Goal: Browse casually

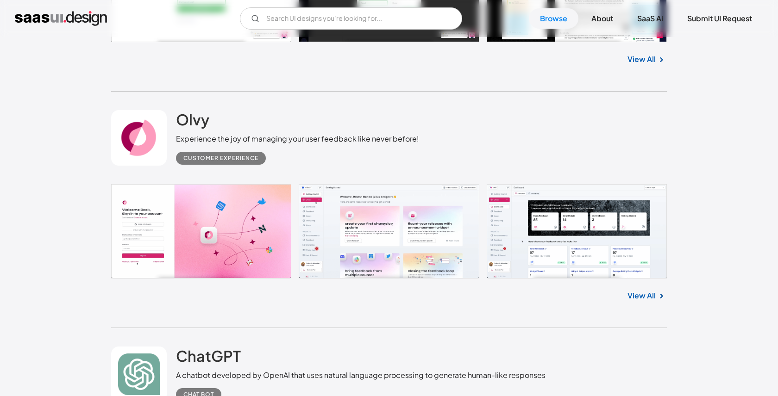
scroll to position [450, 0]
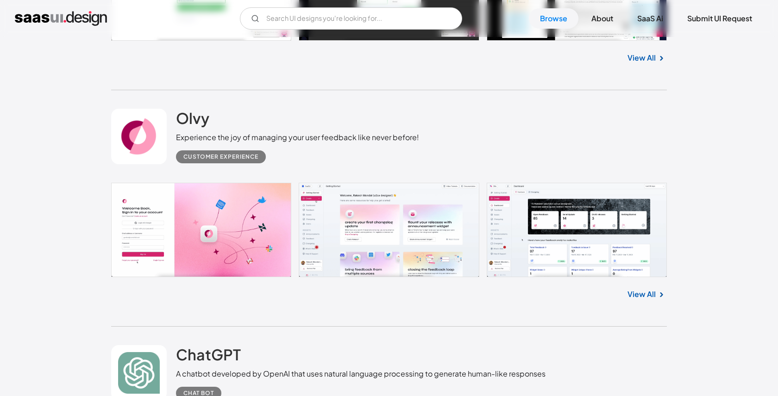
click at [386, 208] on link at bounding box center [388, 230] width 555 height 94
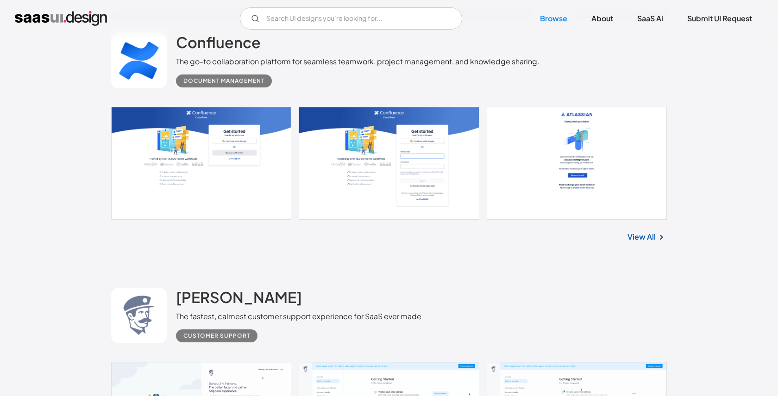
scroll to position [1322, 0]
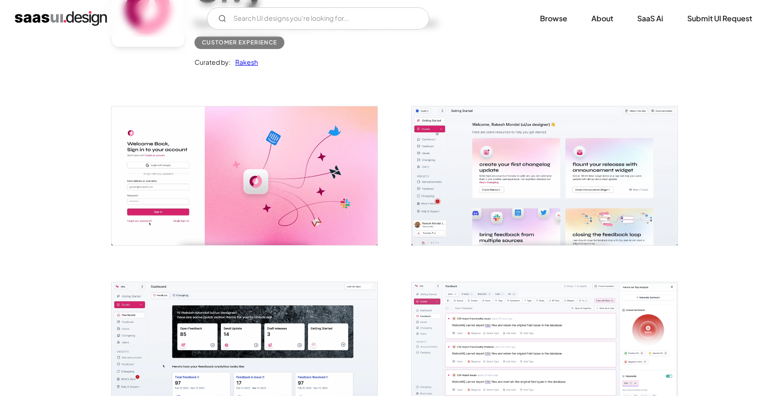
scroll to position [115, 0]
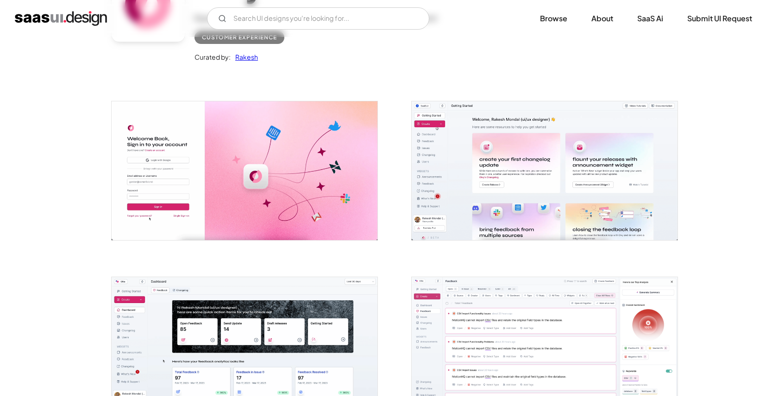
click at [504, 163] on img "open lightbox" at bounding box center [545, 170] width 266 height 138
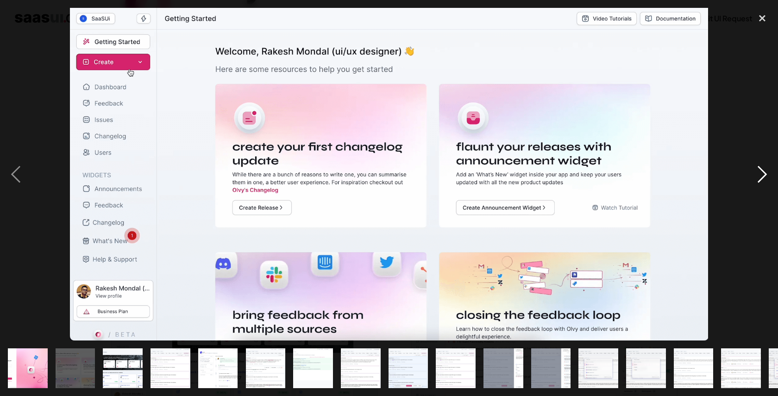
click at [762, 171] on div "next image" at bounding box center [761, 174] width 31 height 333
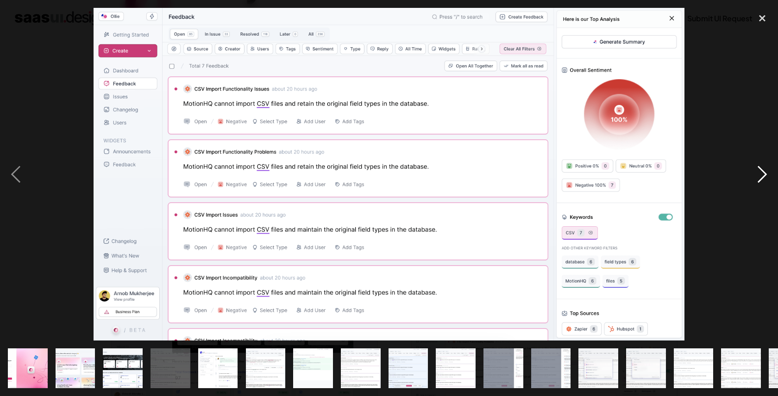
click at [762, 171] on div "next image" at bounding box center [761, 174] width 31 height 333
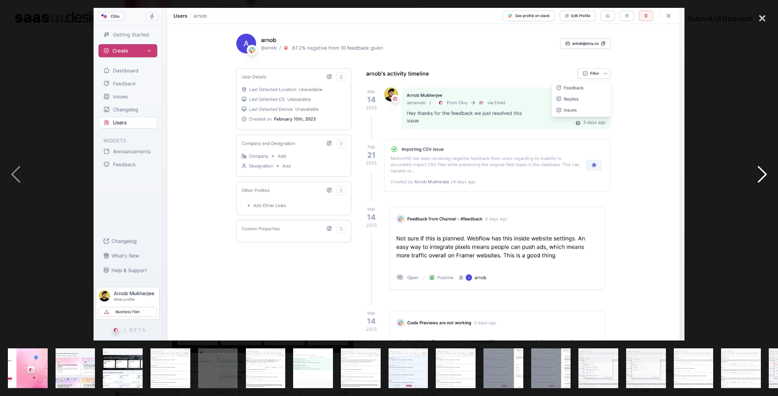
click at [762, 171] on div "next image" at bounding box center [761, 174] width 31 height 333
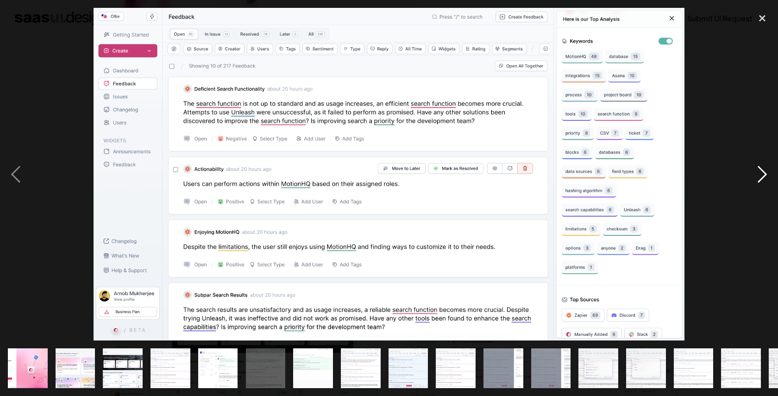
click at [762, 171] on div "next image" at bounding box center [761, 174] width 31 height 333
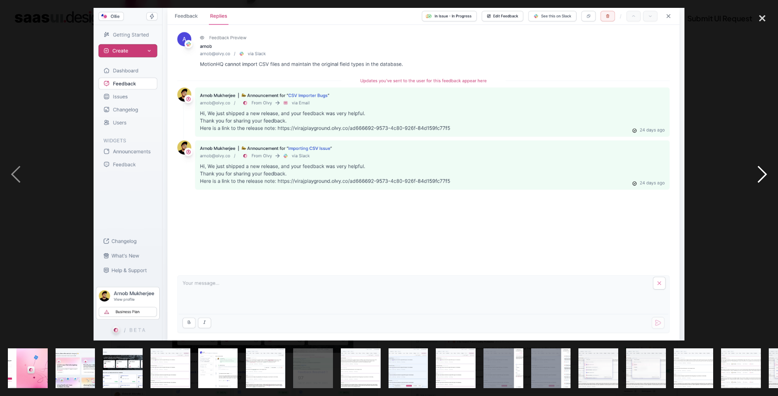
click at [762, 171] on div "next image" at bounding box center [761, 174] width 31 height 333
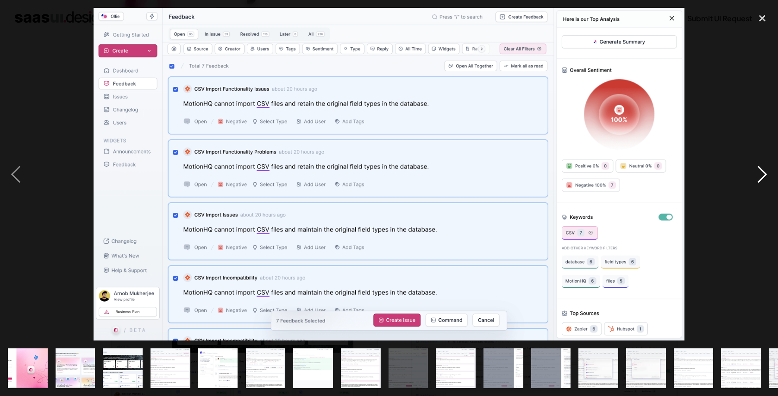
click at [762, 171] on div "next image" at bounding box center [761, 174] width 31 height 333
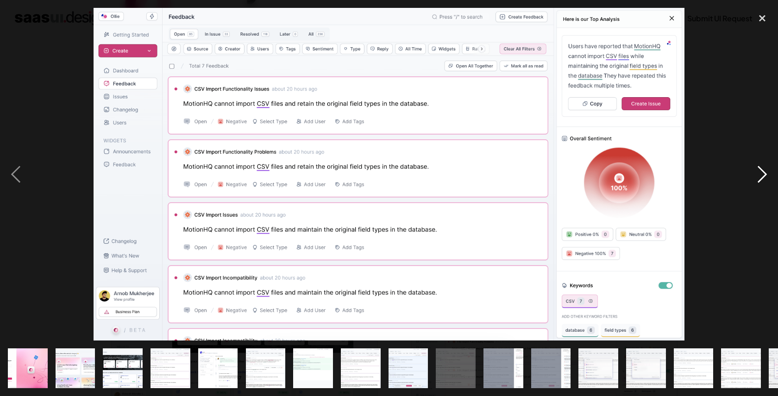
click at [762, 171] on div "next image" at bounding box center [761, 174] width 31 height 333
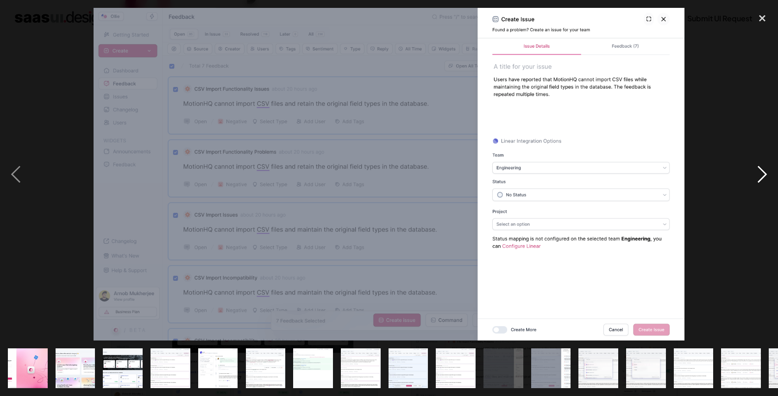
click at [762, 171] on div "next image" at bounding box center [761, 174] width 31 height 333
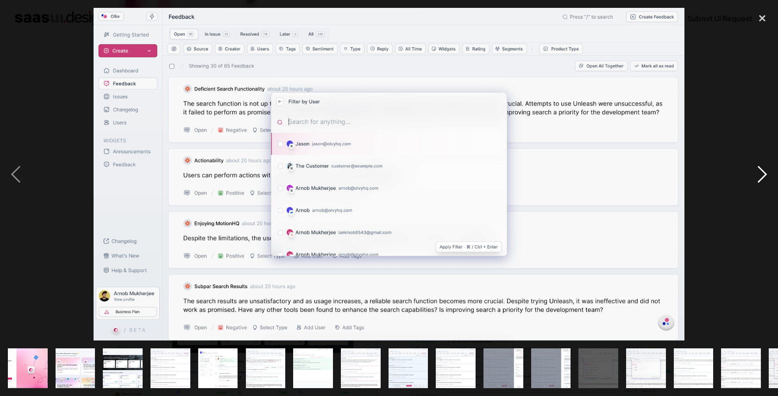
click at [762, 171] on div "next image" at bounding box center [761, 174] width 31 height 333
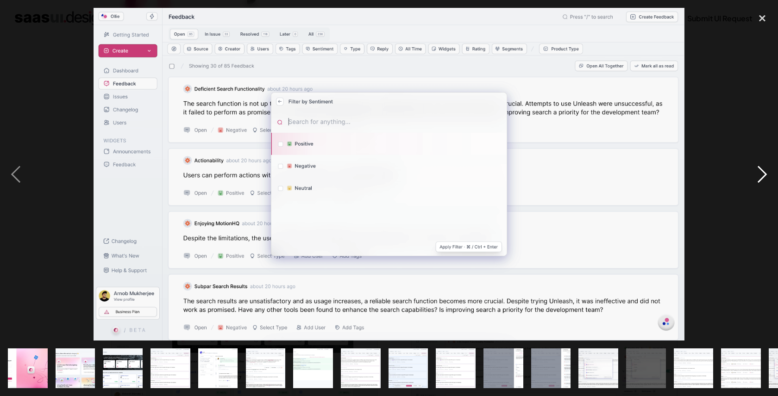
click at [762, 171] on div "next image" at bounding box center [761, 174] width 31 height 333
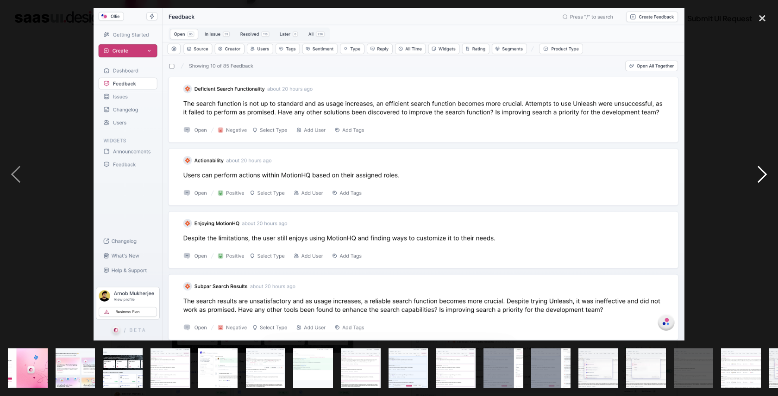
click at [762, 171] on div "next image" at bounding box center [761, 174] width 31 height 333
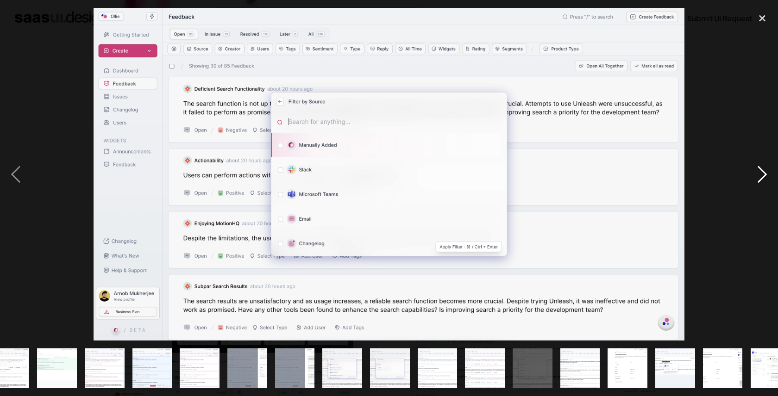
click at [762, 171] on div "next image" at bounding box center [761, 174] width 31 height 333
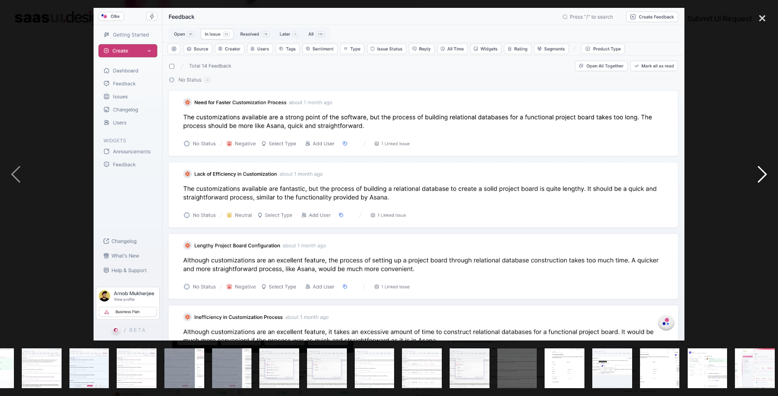
scroll to position [0, 418]
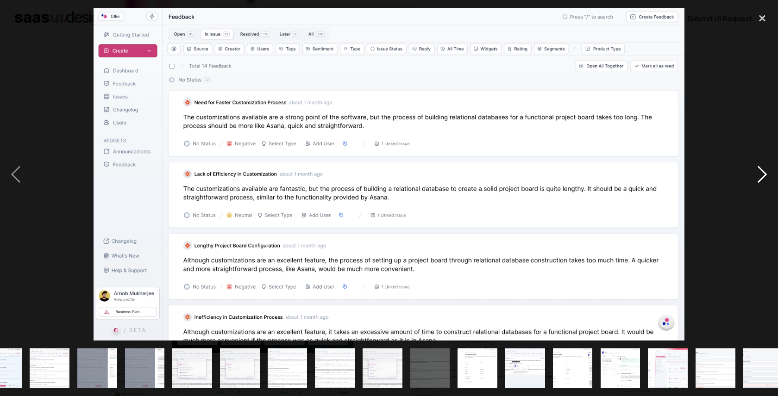
click at [762, 171] on div "next image" at bounding box center [761, 174] width 31 height 333
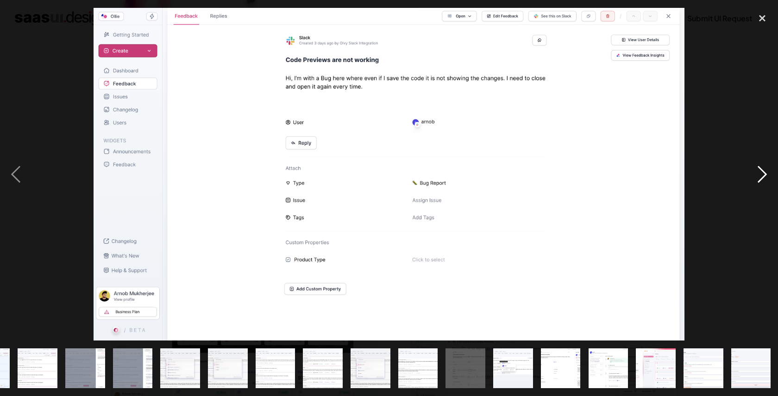
click at [762, 171] on div "next image" at bounding box center [761, 174] width 31 height 333
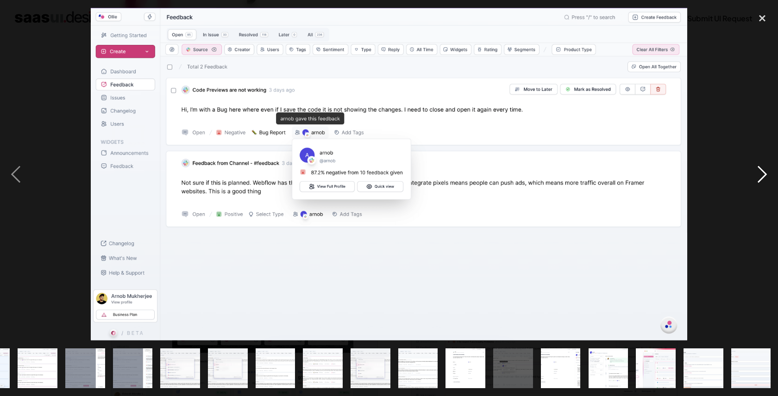
click at [762, 171] on div "next image" at bounding box center [761, 174] width 31 height 333
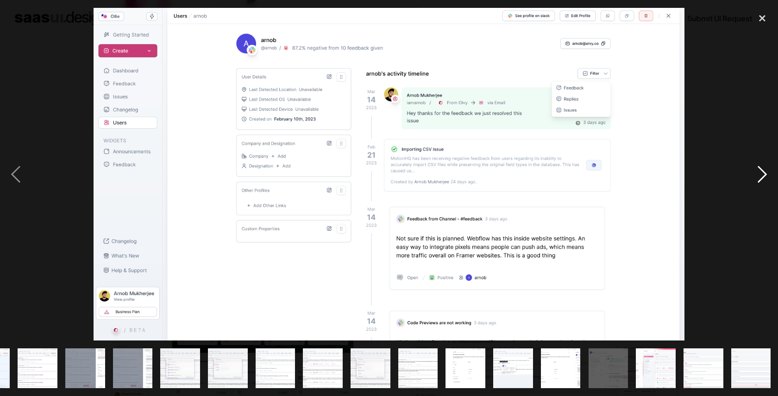
click at [762, 171] on div "next image" at bounding box center [761, 174] width 31 height 333
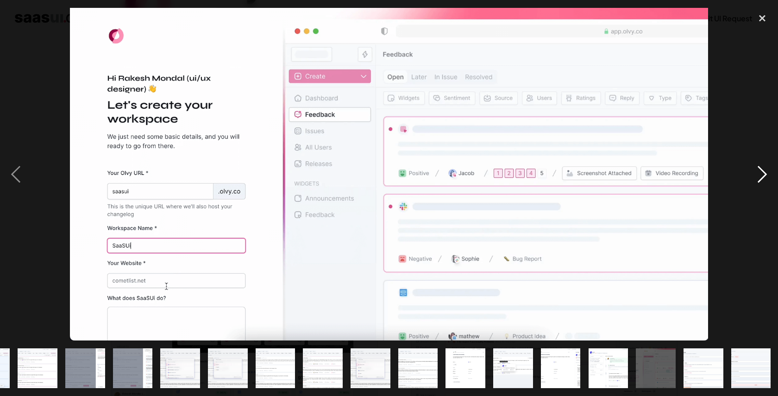
click at [762, 171] on div "next image" at bounding box center [761, 174] width 31 height 333
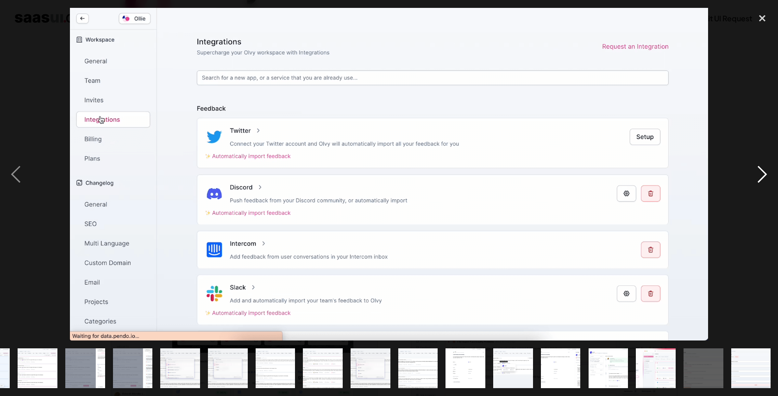
click at [762, 171] on div "next image" at bounding box center [761, 174] width 31 height 333
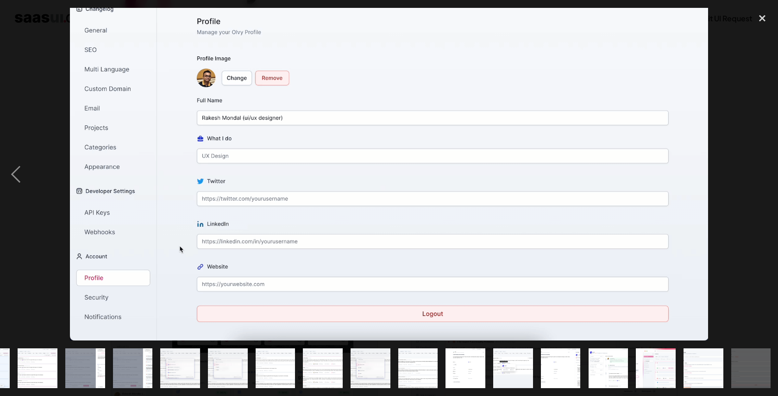
click at [762, 171] on div "next image" at bounding box center [761, 174] width 31 height 333
click at [755, 16] on div "close lightbox" at bounding box center [761, 18] width 31 height 20
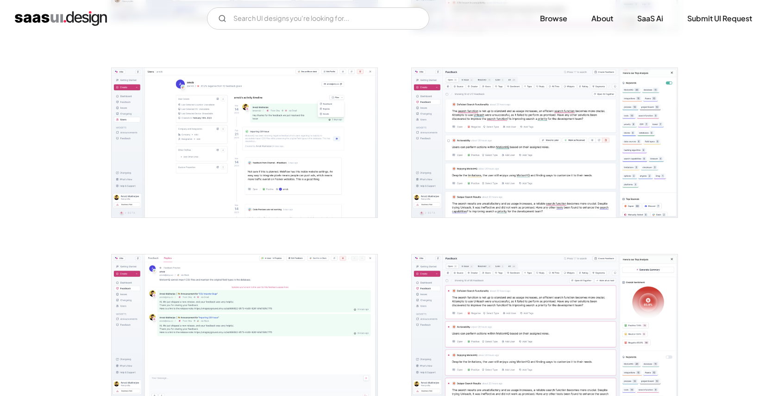
scroll to position [359, 0]
